Goal: Transaction & Acquisition: Download file/media

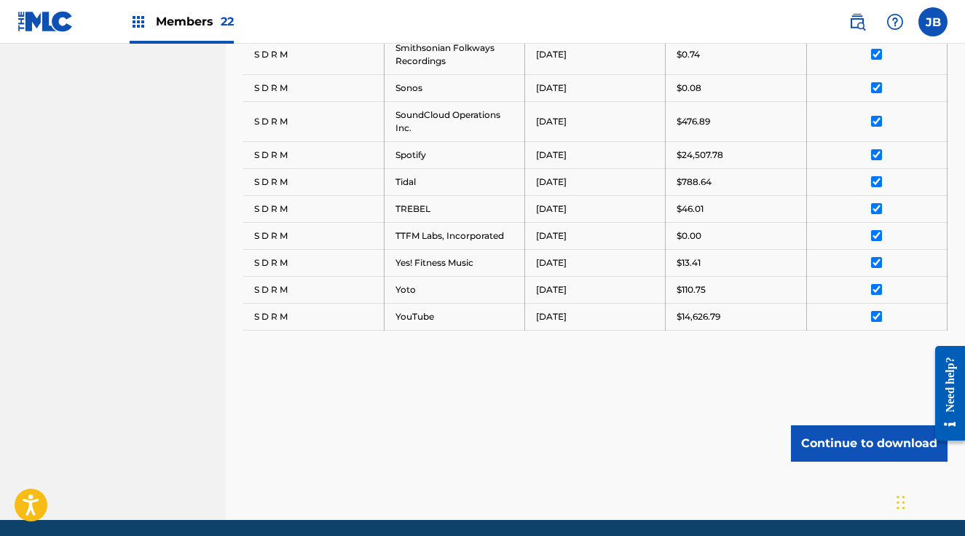
click at [186, 28] on span "Members 22" at bounding box center [195, 21] width 78 height 17
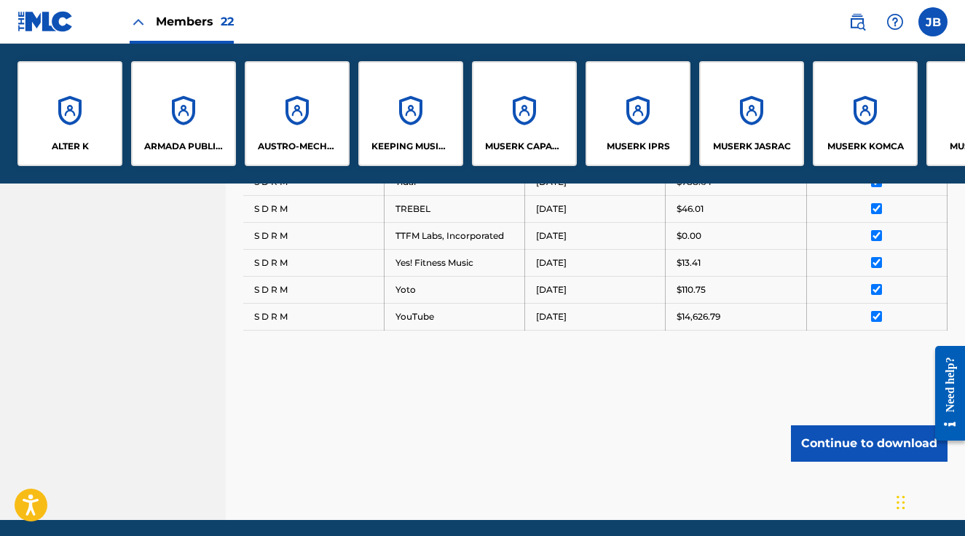
scroll to position [0, 1561]
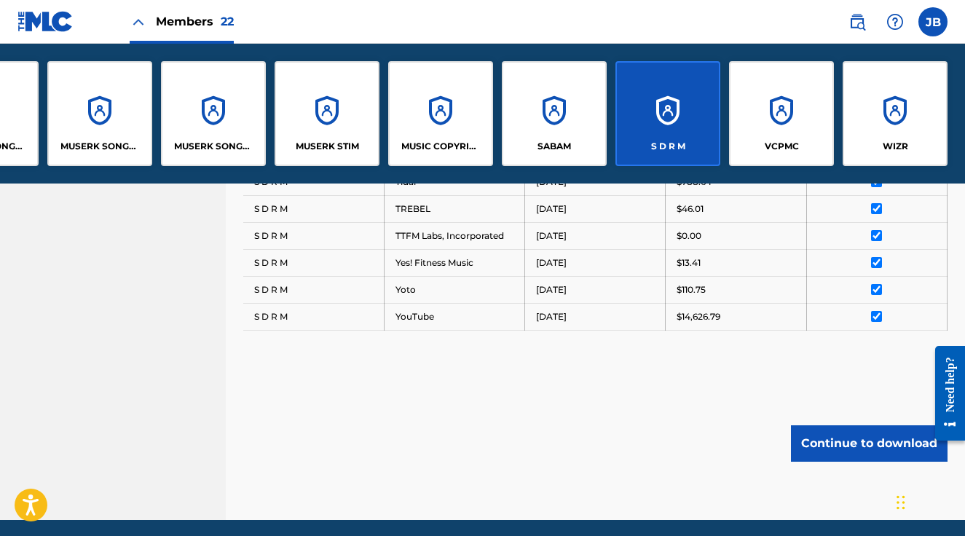
click at [784, 119] on div "VCPMC" at bounding box center [781, 113] width 105 height 105
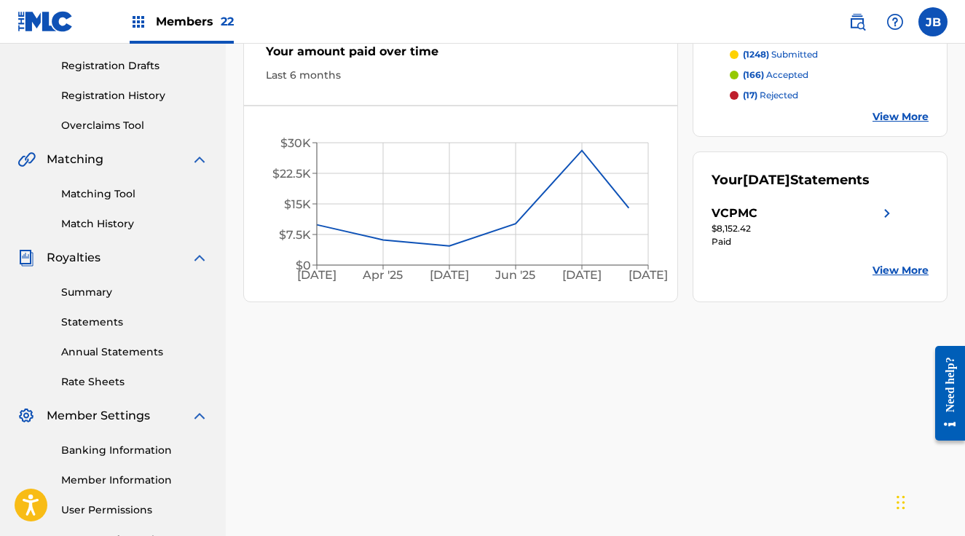
scroll to position [367, 0]
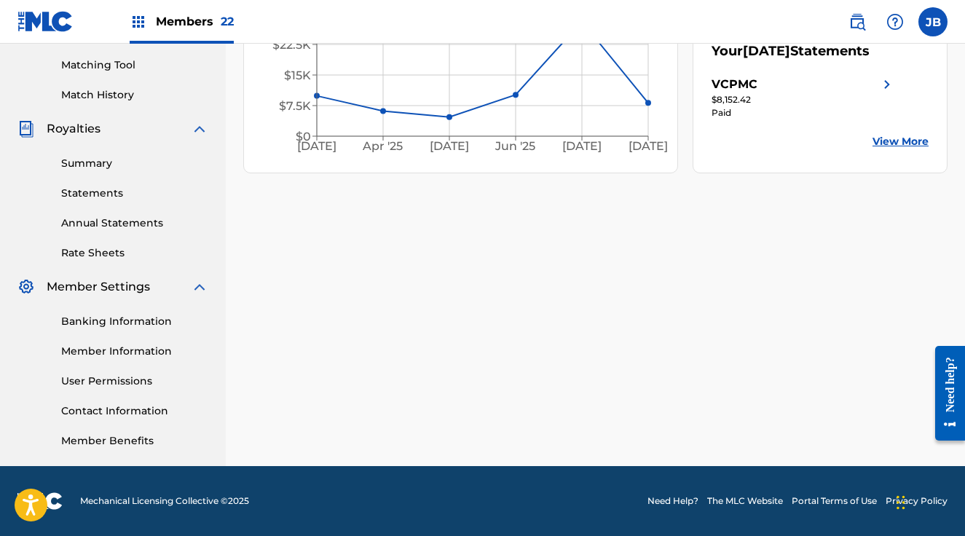
click at [93, 189] on link "Statements" at bounding box center [134, 193] width 147 height 15
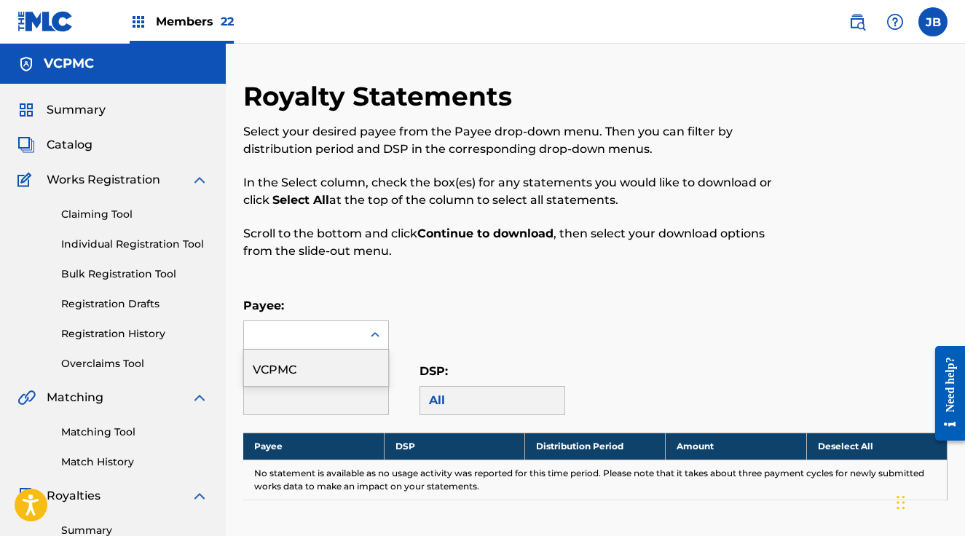
click at [362, 329] on div at bounding box center [375, 335] width 26 height 26
click at [350, 360] on div "VCPMC" at bounding box center [316, 368] width 144 height 36
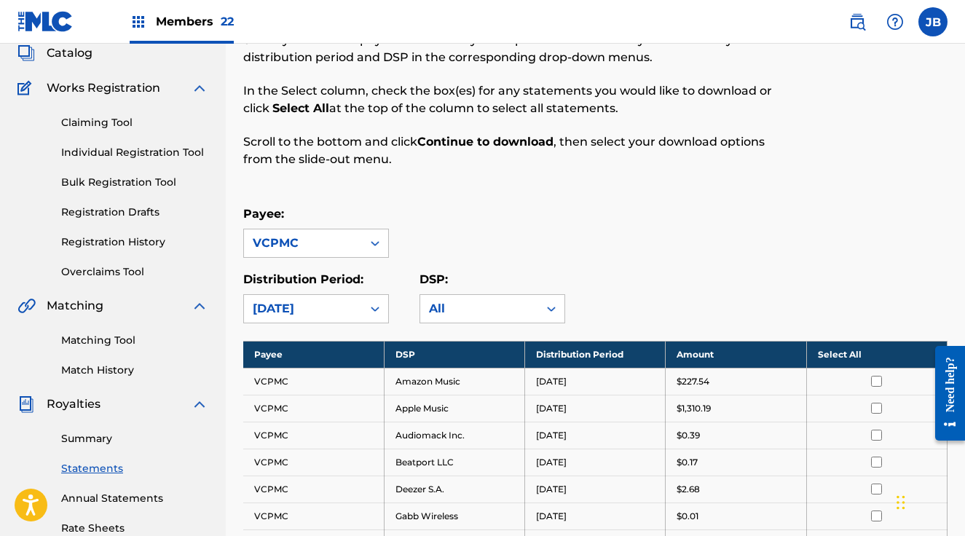
scroll to position [305, 0]
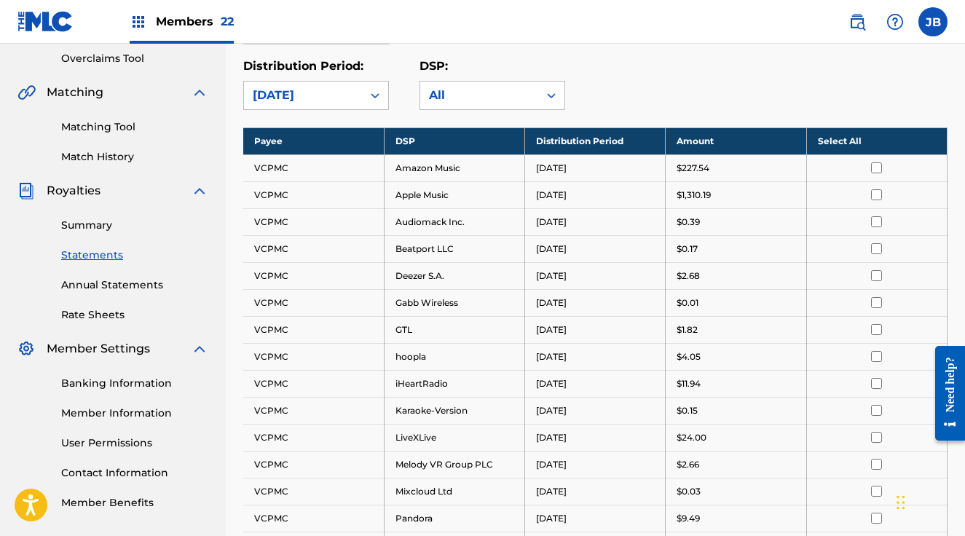
click at [886, 145] on th "Select All" at bounding box center [877, 141] width 141 height 27
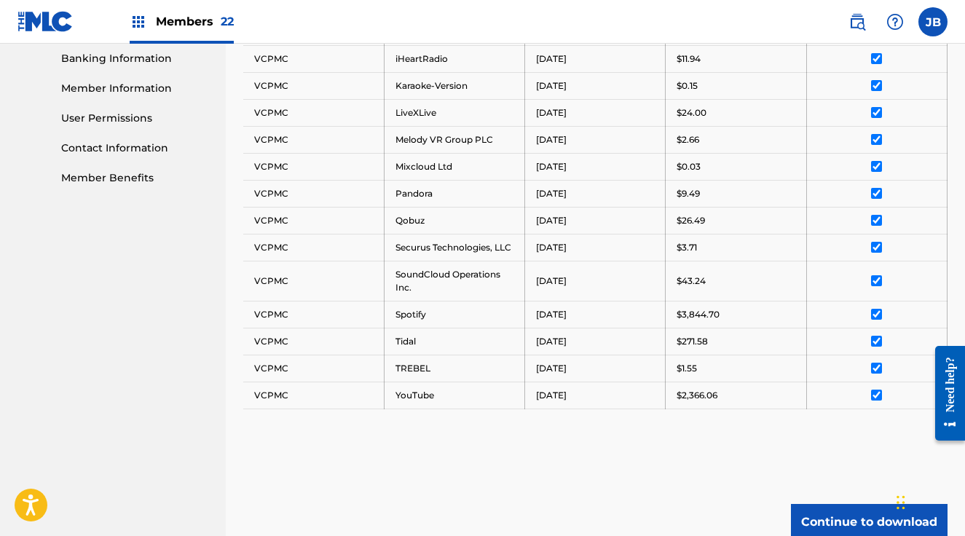
scroll to position [763, 0]
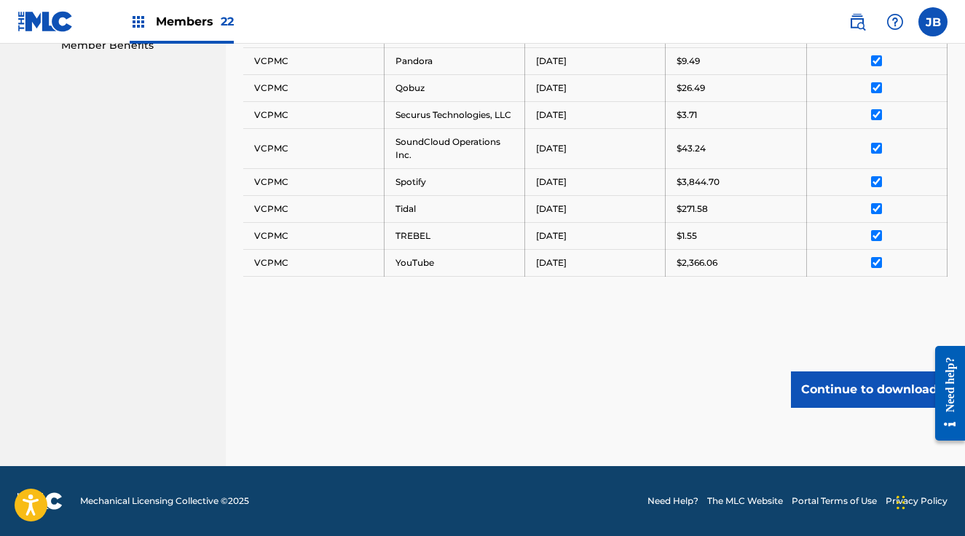
click at [824, 383] on button "Continue to download" at bounding box center [869, 390] width 157 height 36
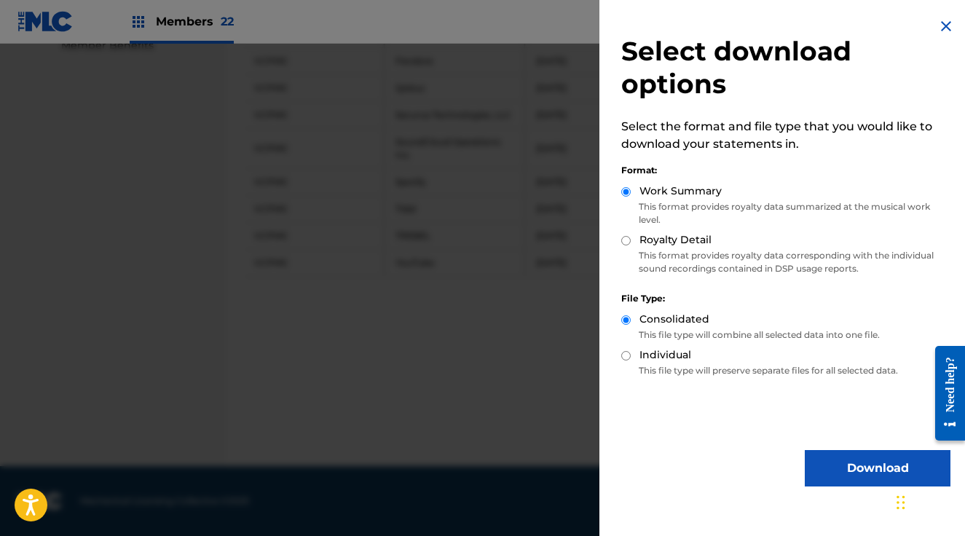
drag, startPoint x: 625, startPoint y: 240, endPoint x: 644, endPoint y: 270, distance: 36.0
click at [625, 240] on input "Royalty Detail" at bounding box center [626, 240] width 9 height 9
radio input "true"
click at [836, 466] on button "Download" at bounding box center [878, 468] width 146 height 36
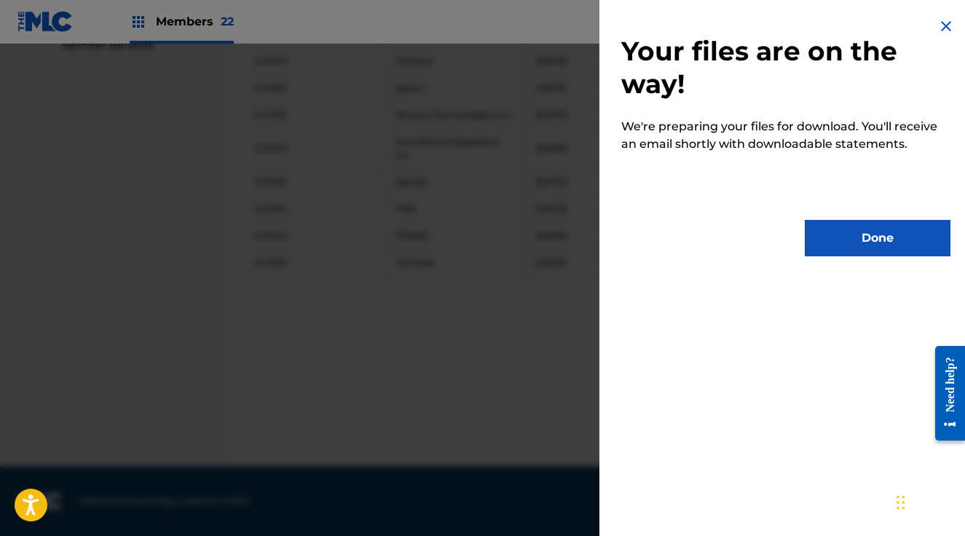
click at [853, 246] on button "Done" at bounding box center [878, 238] width 146 height 36
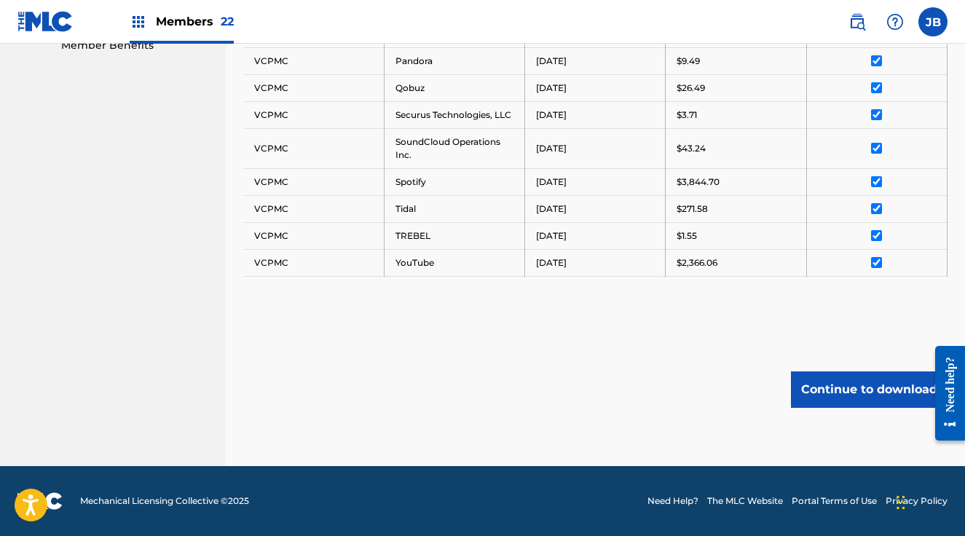
drag, startPoint x: 208, startPoint y: 24, endPoint x: 258, endPoint y: 42, distance: 53.2
click at [208, 24] on span "Members 22" at bounding box center [195, 21] width 78 height 17
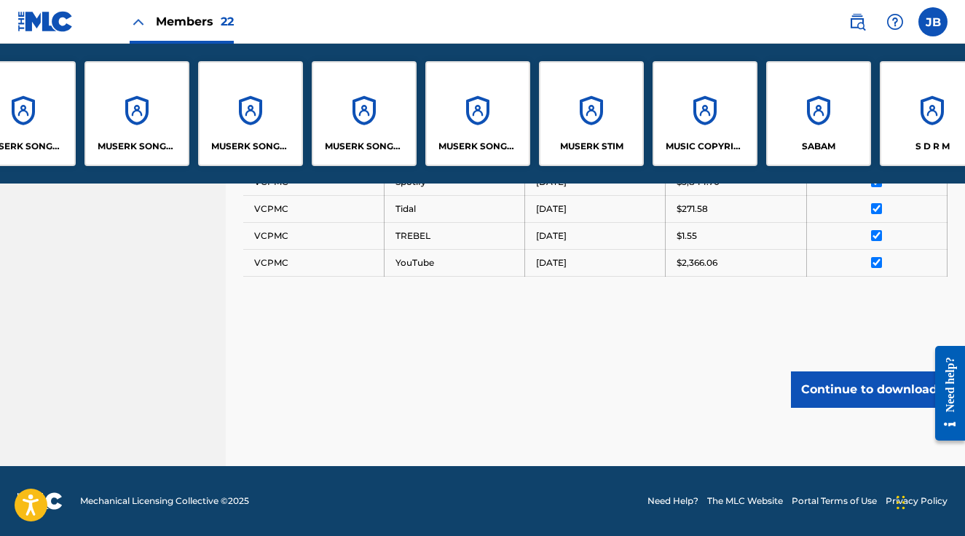
scroll to position [0, 1561]
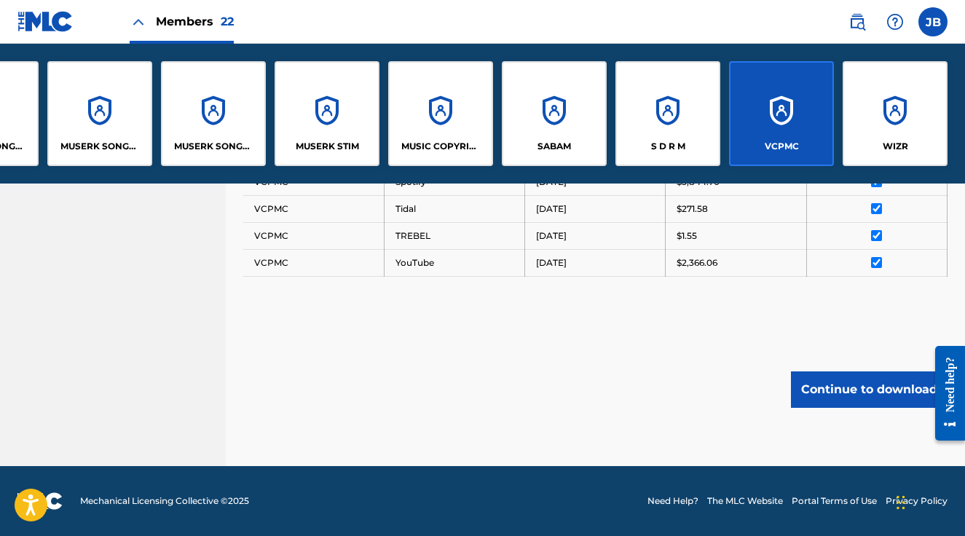
click at [902, 110] on div "WIZR" at bounding box center [895, 113] width 105 height 105
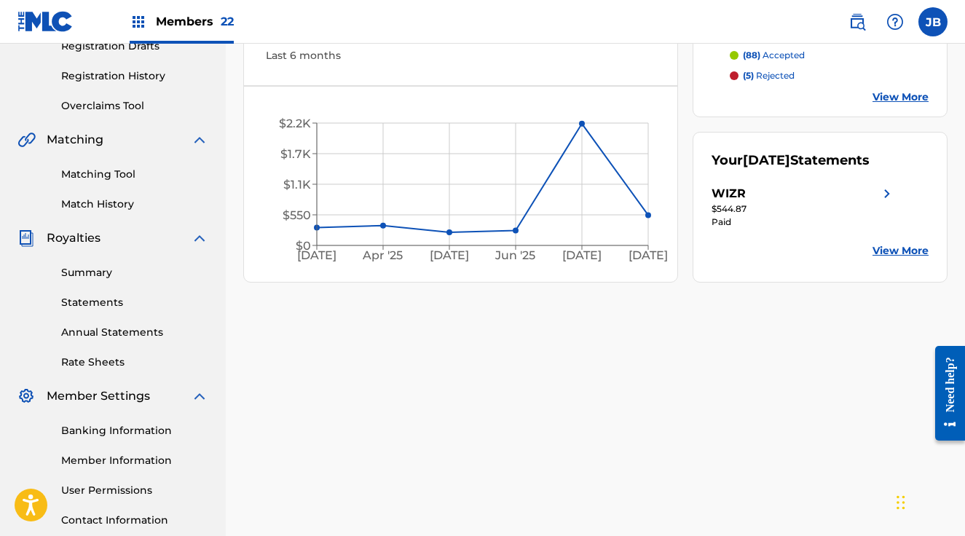
scroll to position [248, 0]
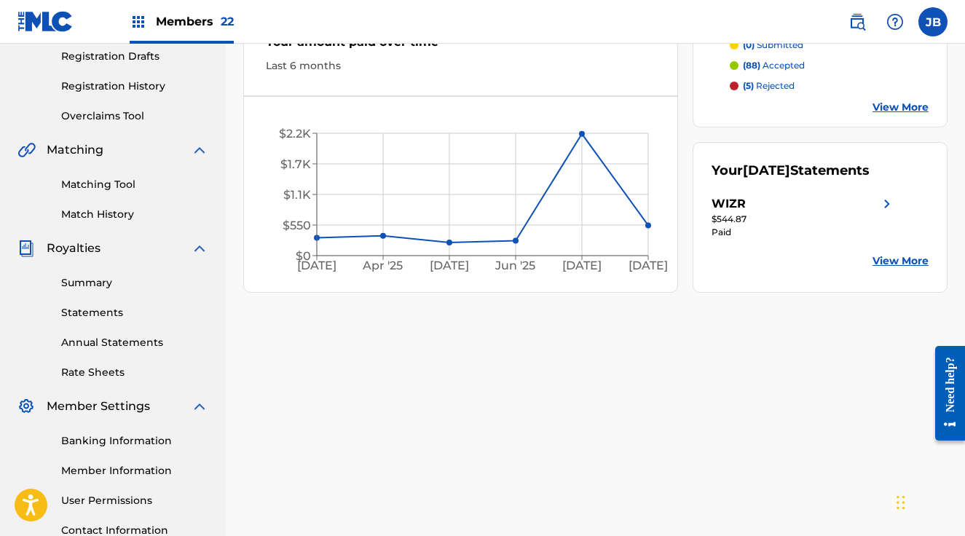
click at [89, 314] on link "Statements" at bounding box center [134, 312] width 147 height 15
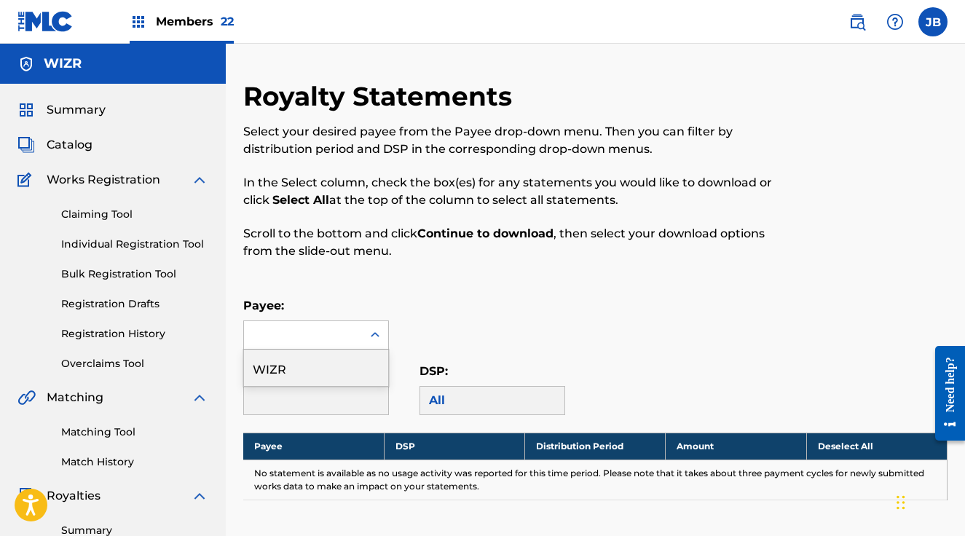
click at [340, 333] on div at bounding box center [303, 335] width 118 height 28
click at [332, 359] on div "WIZR" at bounding box center [316, 368] width 144 height 36
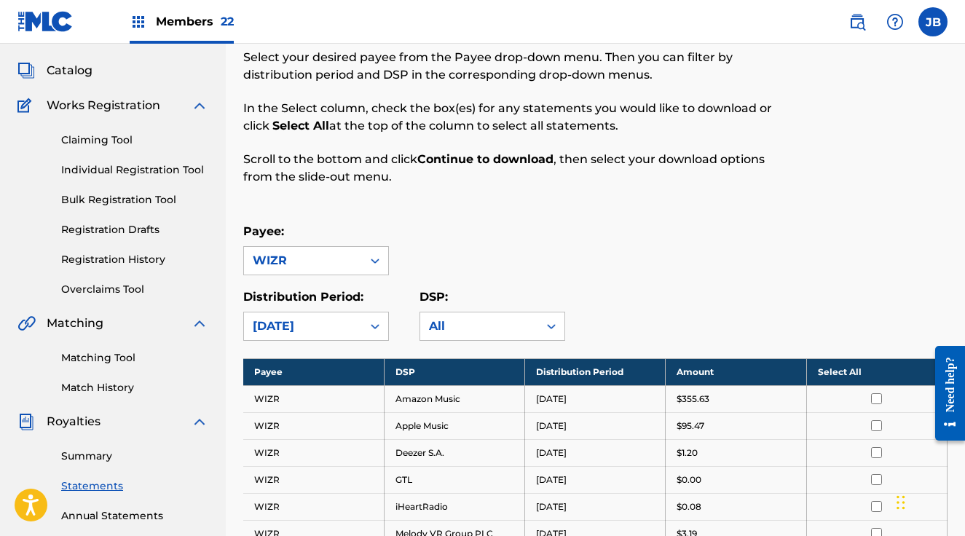
click at [881, 372] on th "Select All" at bounding box center [877, 371] width 141 height 27
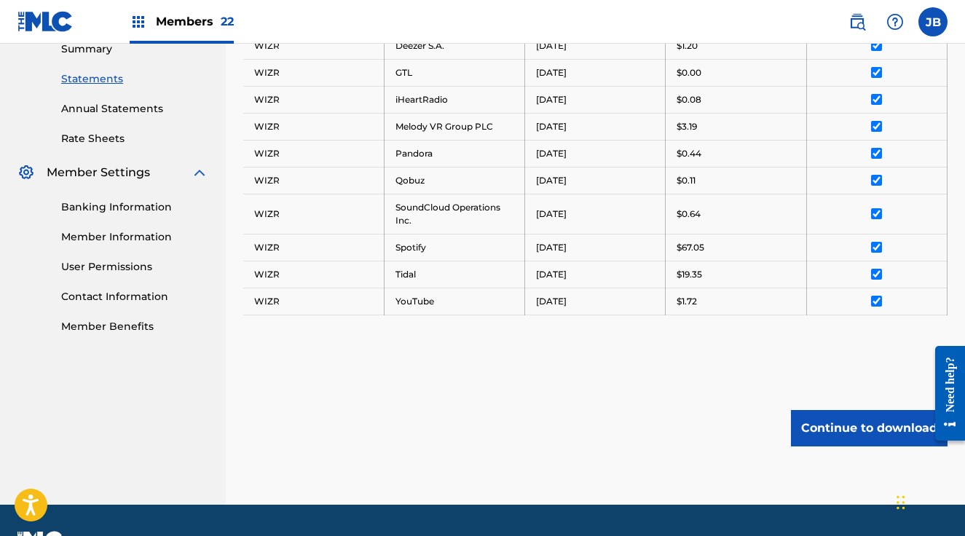
scroll to position [520, 0]
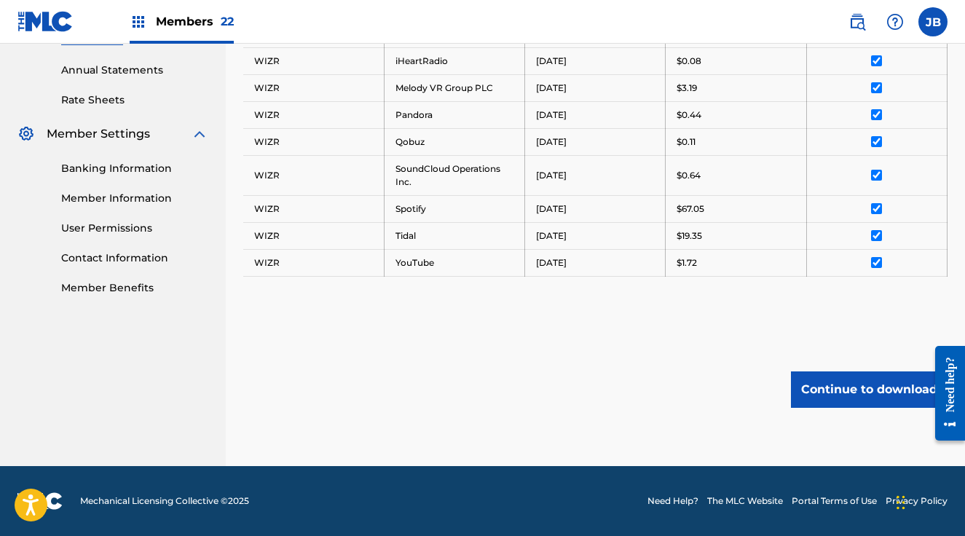
click at [874, 392] on button "Continue to download" at bounding box center [869, 390] width 157 height 36
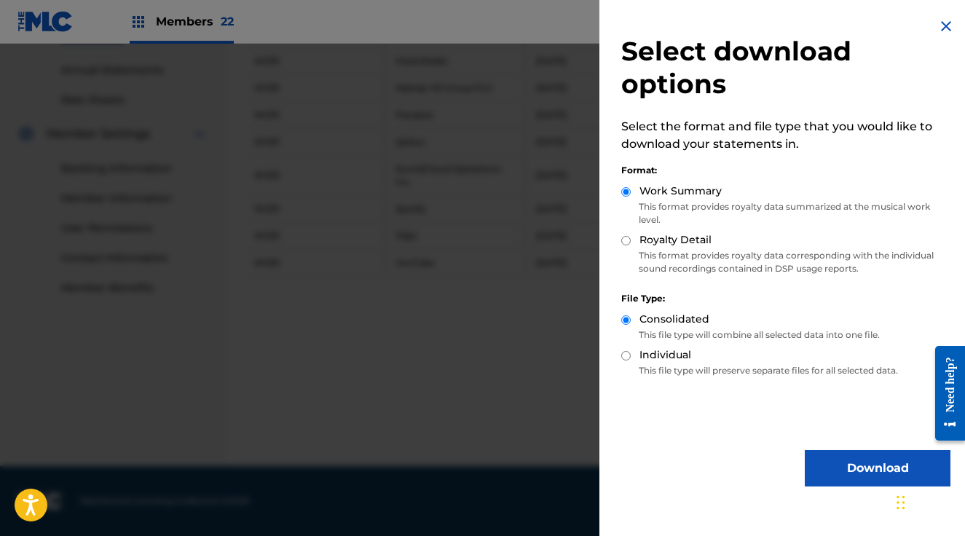
click at [626, 240] on input "Royalty Detail" at bounding box center [626, 240] width 9 height 9
radio input "true"
click at [836, 469] on button "Download" at bounding box center [878, 468] width 146 height 36
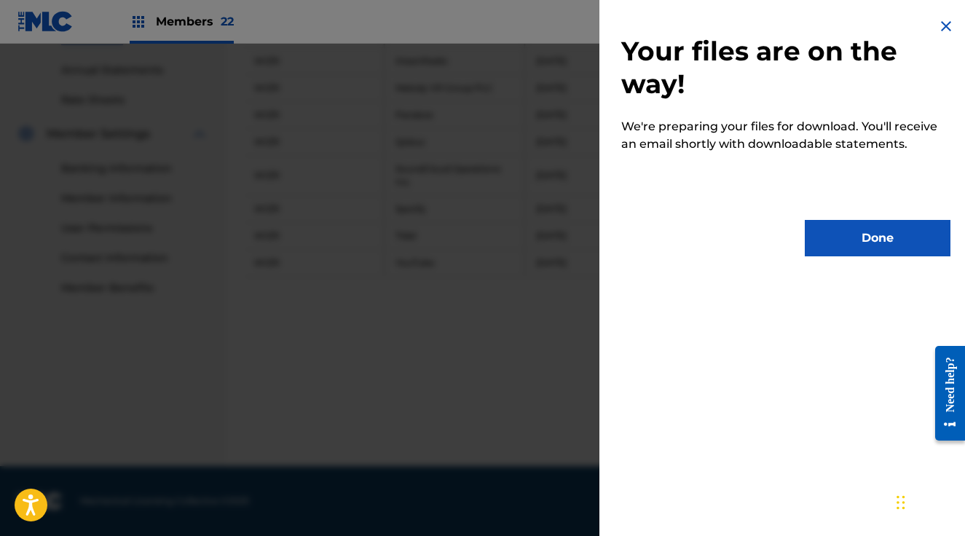
click at [828, 242] on button "Done" at bounding box center [878, 238] width 146 height 36
